Goal: Find specific page/section: Find specific page/section

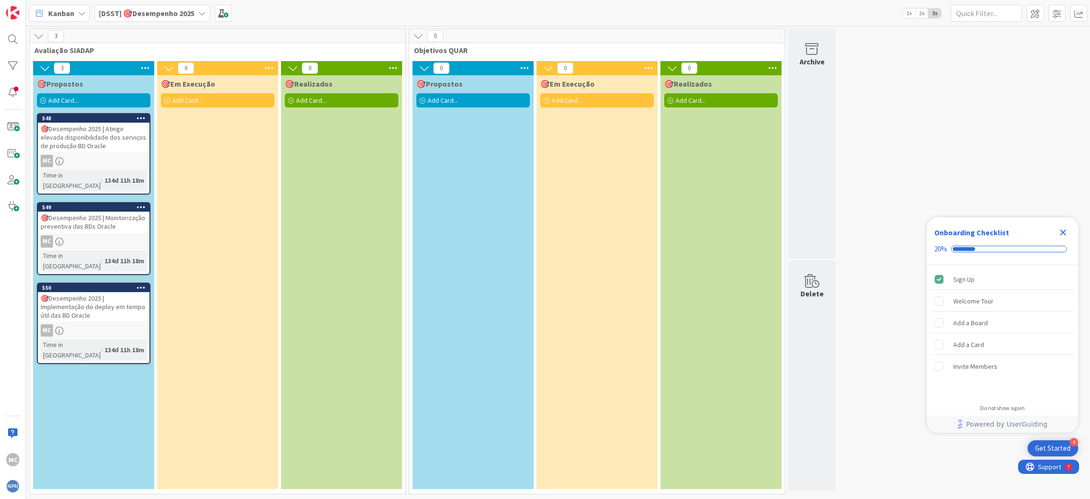
click at [51, 142] on div "🎯Desempenho 2025 | Atingir elevada disponibilidade dos serviços de produção BD …" at bounding box center [94, 137] width 112 height 29
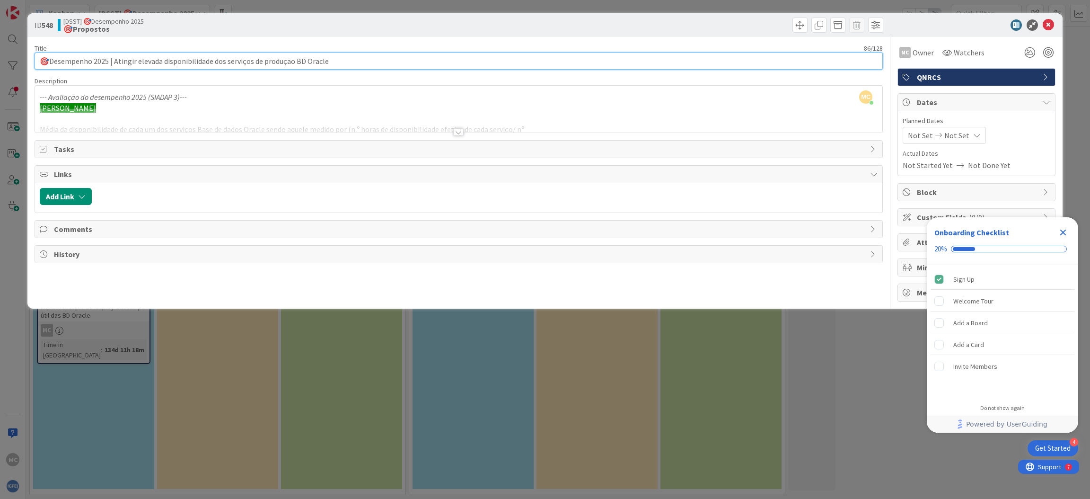
drag, startPoint x: 50, startPoint y: 61, endPoint x: 107, endPoint y: 59, distance: 56.8
click at [107, 59] on input "🎯Desempenho 2025 | Atingir elevada disponibilidade dos serviços de produção BD …" at bounding box center [459, 61] width 849 height 17
drag, startPoint x: 113, startPoint y: 60, endPoint x: 331, endPoint y: 59, distance: 218.6
click at [331, 59] on input "🎯Desempenho 2025 | Atingir elevada disponibilidade dos serviços de produção BD …" at bounding box center [459, 61] width 849 height 17
click at [80, 195] on icon "button" at bounding box center [82, 197] width 8 height 8
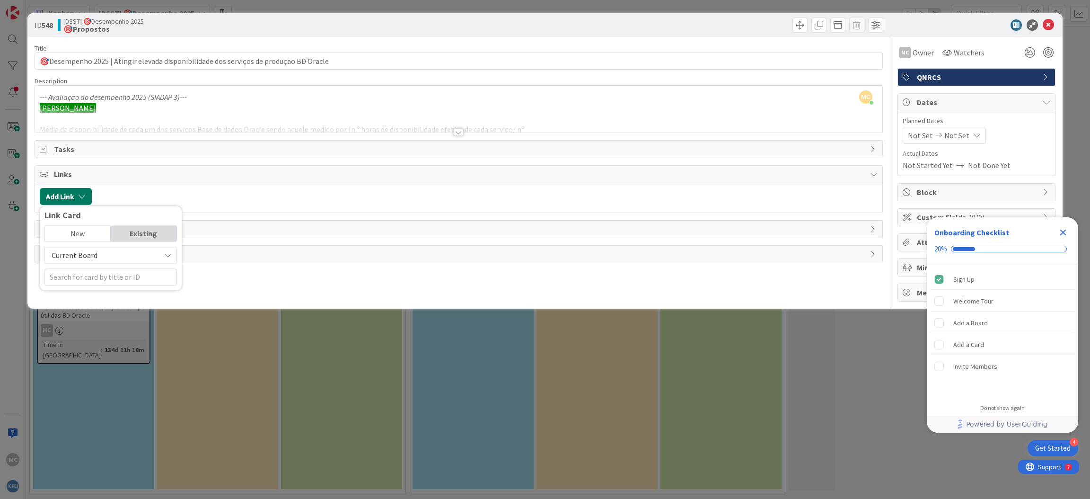
click at [80, 195] on icon "button" at bounding box center [82, 197] width 8 height 8
click at [1066, 231] on icon "Close Checklist" at bounding box center [1062, 232] width 11 height 11
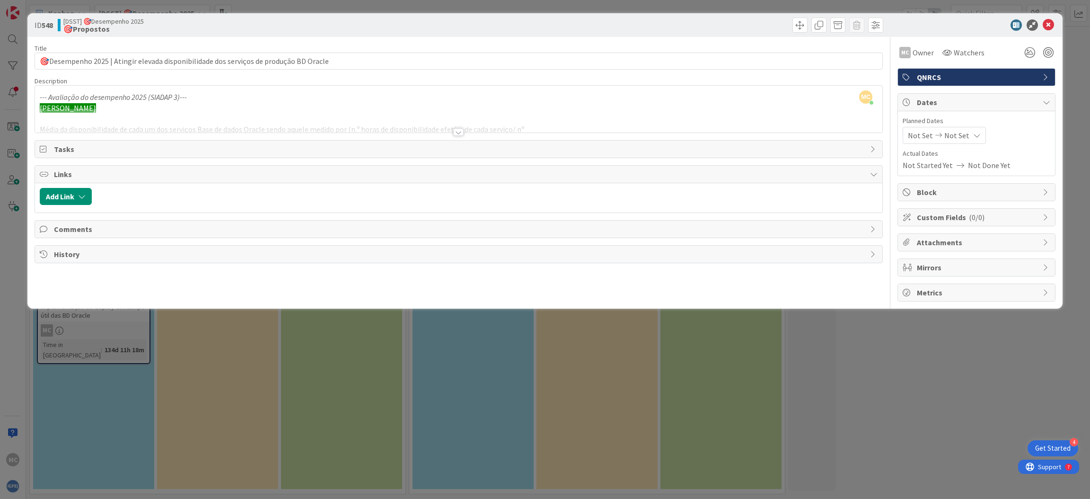
click at [520, 131] on div at bounding box center [459, 120] width 848 height 24
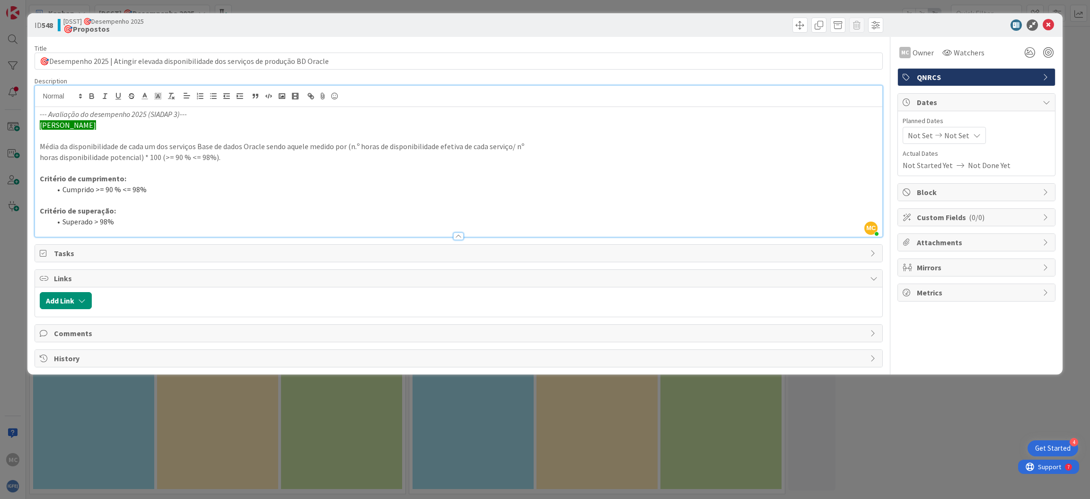
click at [1043, 241] on icon at bounding box center [1047, 242] width 8 height 8
click at [998, 264] on icon at bounding box center [997, 265] width 9 height 8
click at [990, 256] on input "file" at bounding box center [990, 256] width 0 height 0
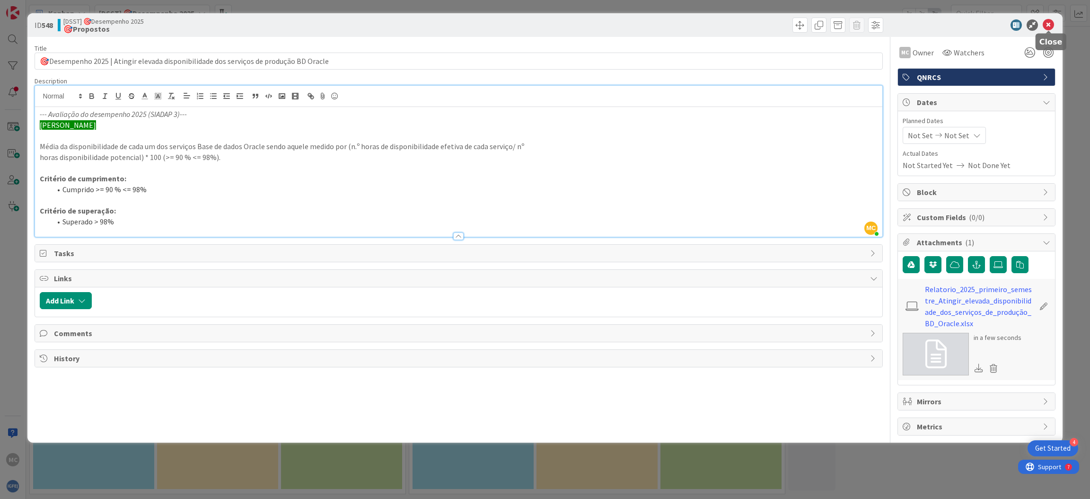
click at [1049, 23] on icon at bounding box center [1048, 24] width 11 height 11
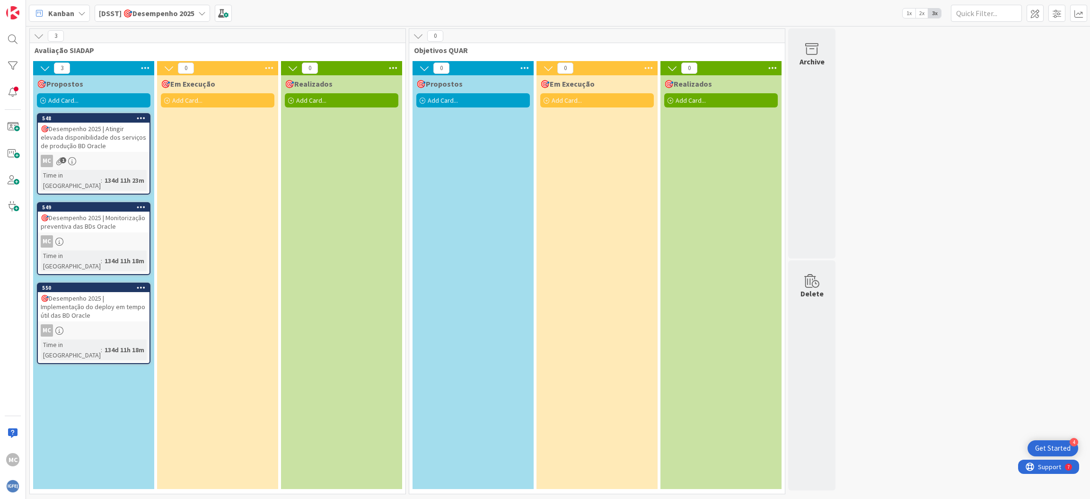
click at [98, 292] on div "🎯Desempenho 2025 | Implementação do deploy em tempo útil das BD Oracle" at bounding box center [94, 306] width 112 height 29
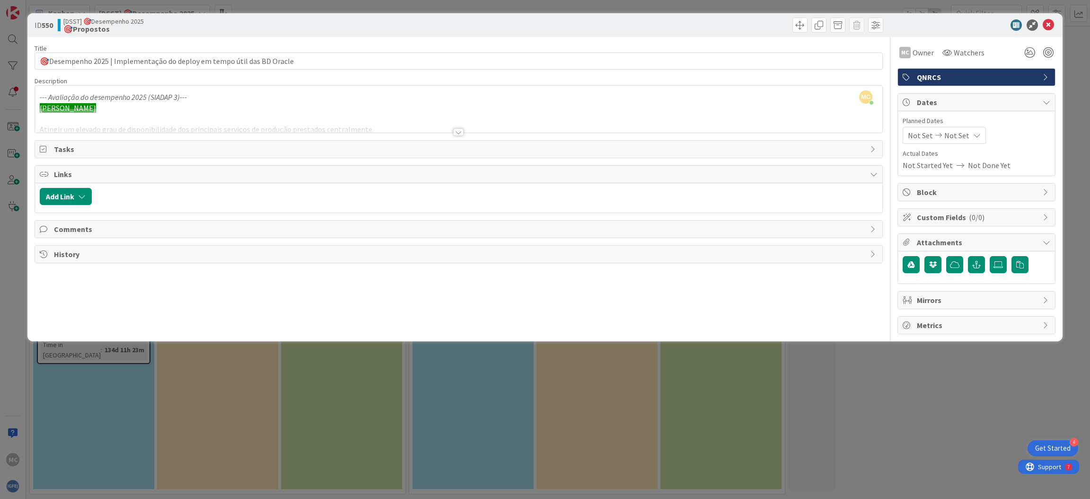
click at [244, 127] on div at bounding box center [459, 120] width 848 height 24
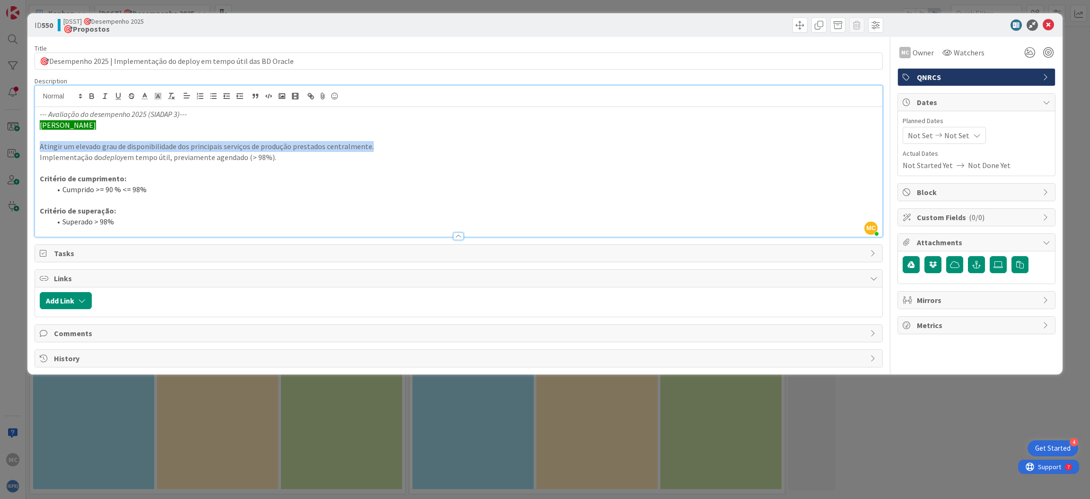
drag, startPoint x: 91, startPoint y: 146, endPoint x: 368, endPoint y: 152, distance: 276.3
click at [369, 144] on p "Atingir um elevado grau de disponibilidade dos principais serviços de produção …" at bounding box center [459, 146] width 838 height 11
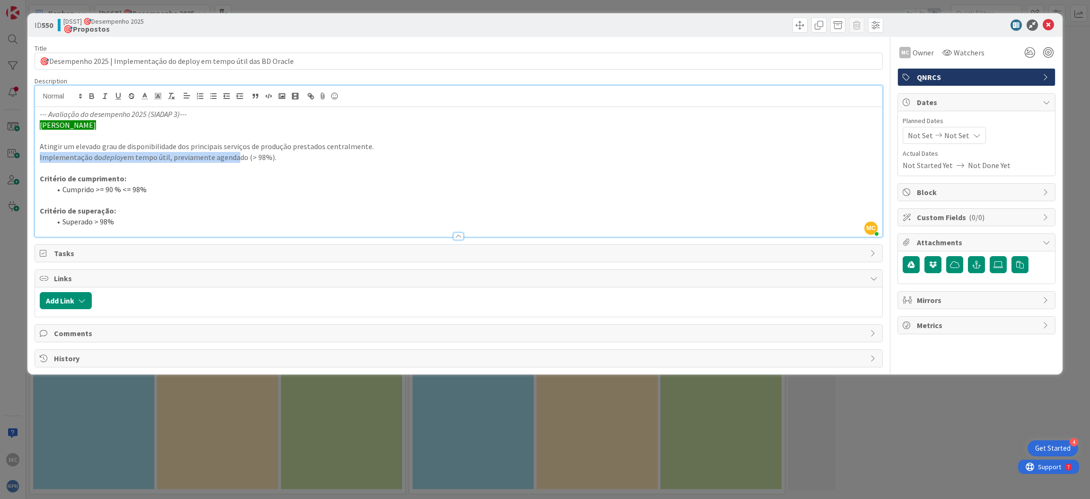
drag, startPoint x: 40, startPoint y: 159, endPoint x: 233, endPoint y: 163, distance: 193.1
click at [233, 163] on p "Implementação do deploy em tempo útil, previamente agendado (> 98%)." at bounding box center [459, 157] width 838 height 11
click at [1050, 26] on icon at bounding box center [1048, 24] width 11 height 11
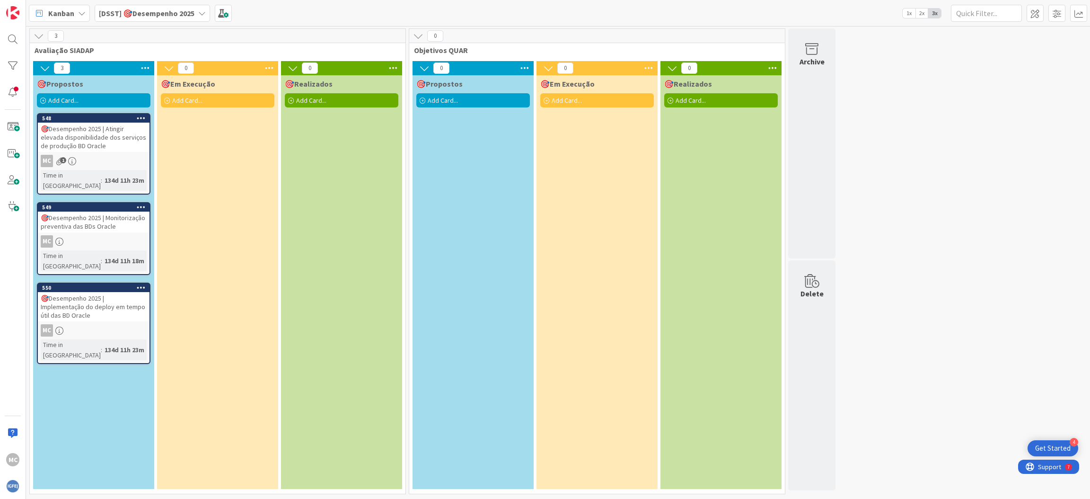
click at [81, 293] on div "🎯Desempenho 2025 | Implementação do deploy em tempo útil das BD Oracle" at bounding box center [94, 306] width 112 height 29
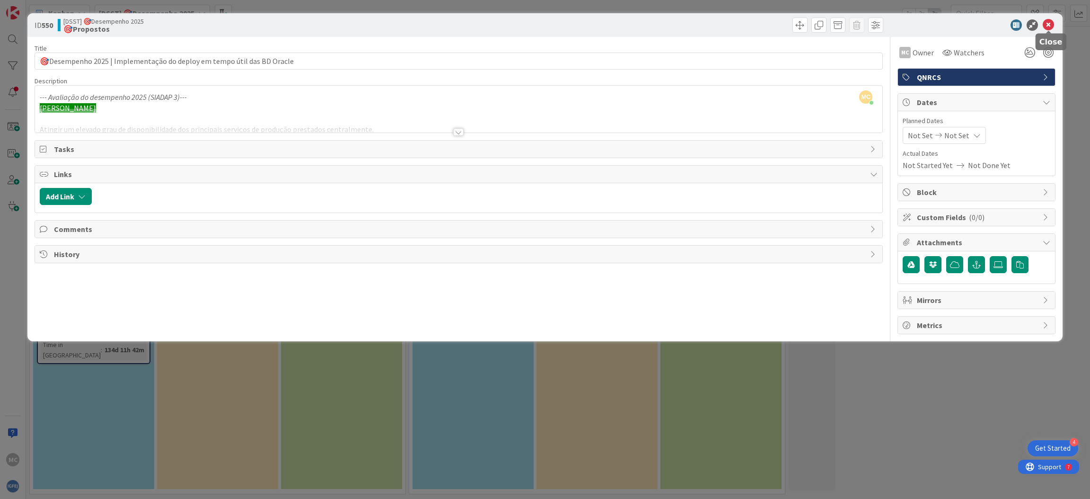
click at [1052, 25] on icon at bounding box center [1048, 24] width 11 height 11
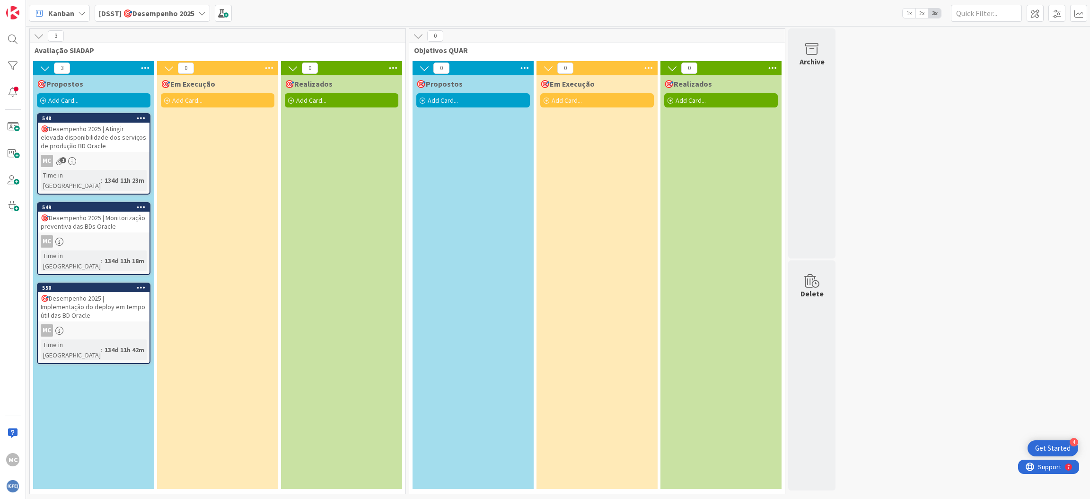
click at [84, 138] on div "🎯Desempenho 2025 | Atingir elevada disponibilidade dos serviços de produção BD …" at bounding box center [94, 137] width 112 height 29
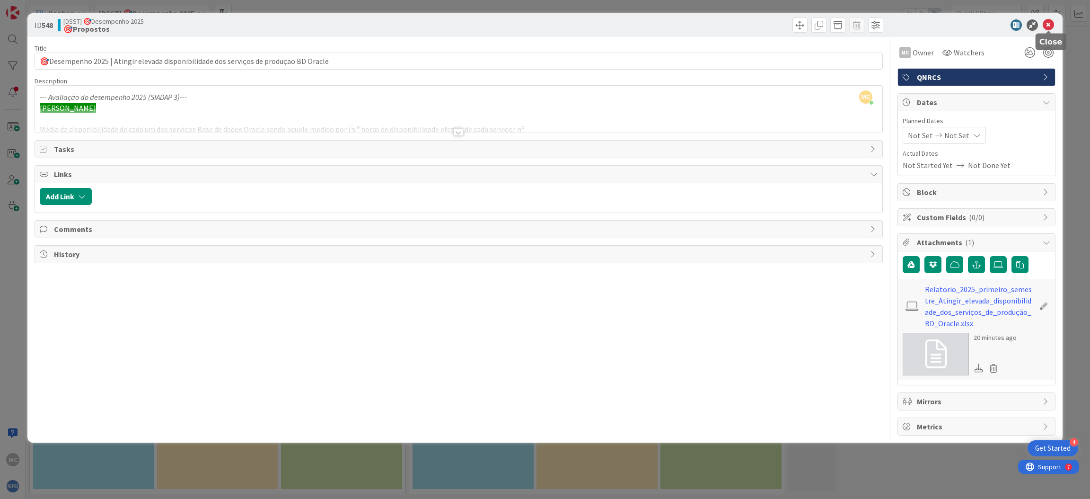
click at [1048, 25] on icon at bounding box center [1048, 24] width 11 height 11
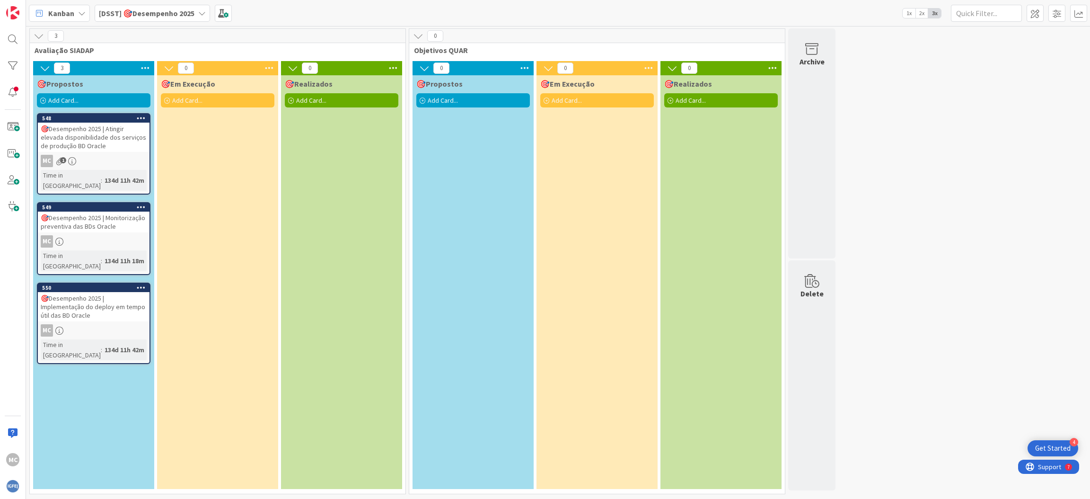
click at [117, 292] on div "🎯Desempenho 2025 | Implementação do deploy em tempo útil das BD Oracle" at bounding box center [94, 306] width 112 height 29
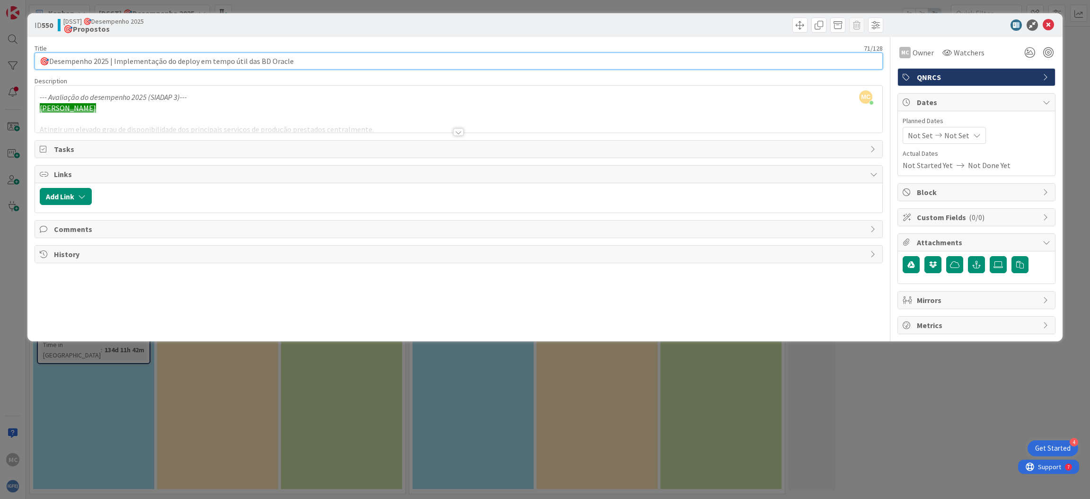
click at [141, 65] on input "🎯Desempenho 2025 | Implementação do deploy em tempo útil das BD Oracle" at bounding box center [459, 61] width 849 height 17
drag, startPoint x: 114, startPoint y: 62, endPoint x: 306, endPoint y: 62, distance: 191.6
click at [306, 62] on input "🎯Desempenho 2025 | Implementação do deploy em tempo útil das BD Oracle" at bounding box center [459, 61] width 849 height 17
click at [993, 266] on icon at bounding box center [997, 265] width 9 height 8
click at [990, 256] on input "file" at bounding box center [990, 256] width 0 height 0
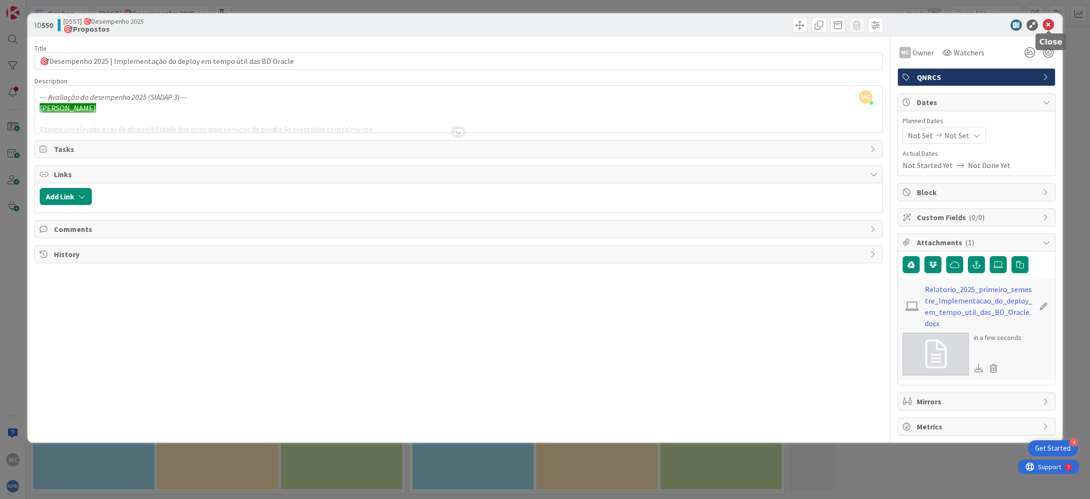
click at [1048, 25] on icon at bounding box center [1048, 24] width 11 height 11
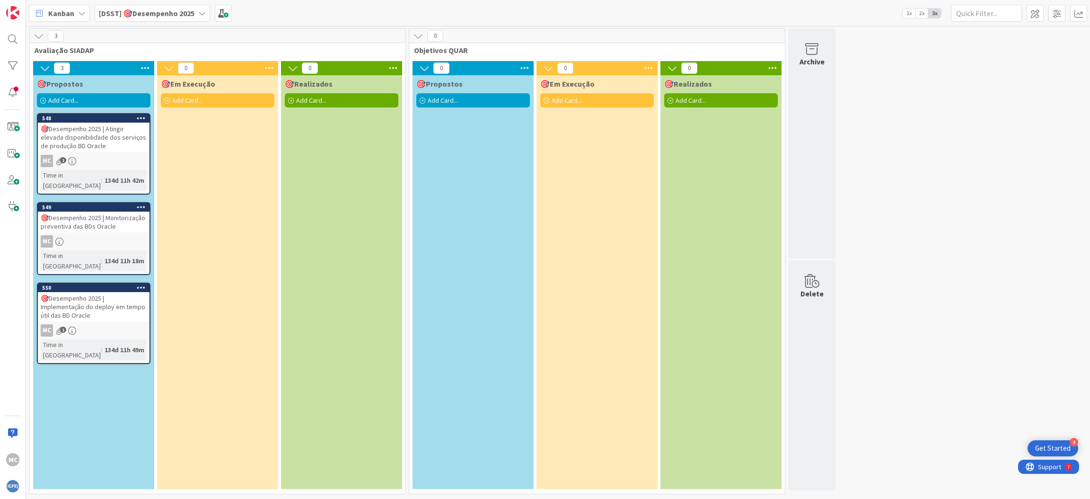
click at [87, 211] on div "🎯Desempenho 2025 | Monitorização preventiva das BDs Oracle" at bounding box center [94, 221] width 112 height 21
